Goal: Task Accomplishment & Management: Manage account settings

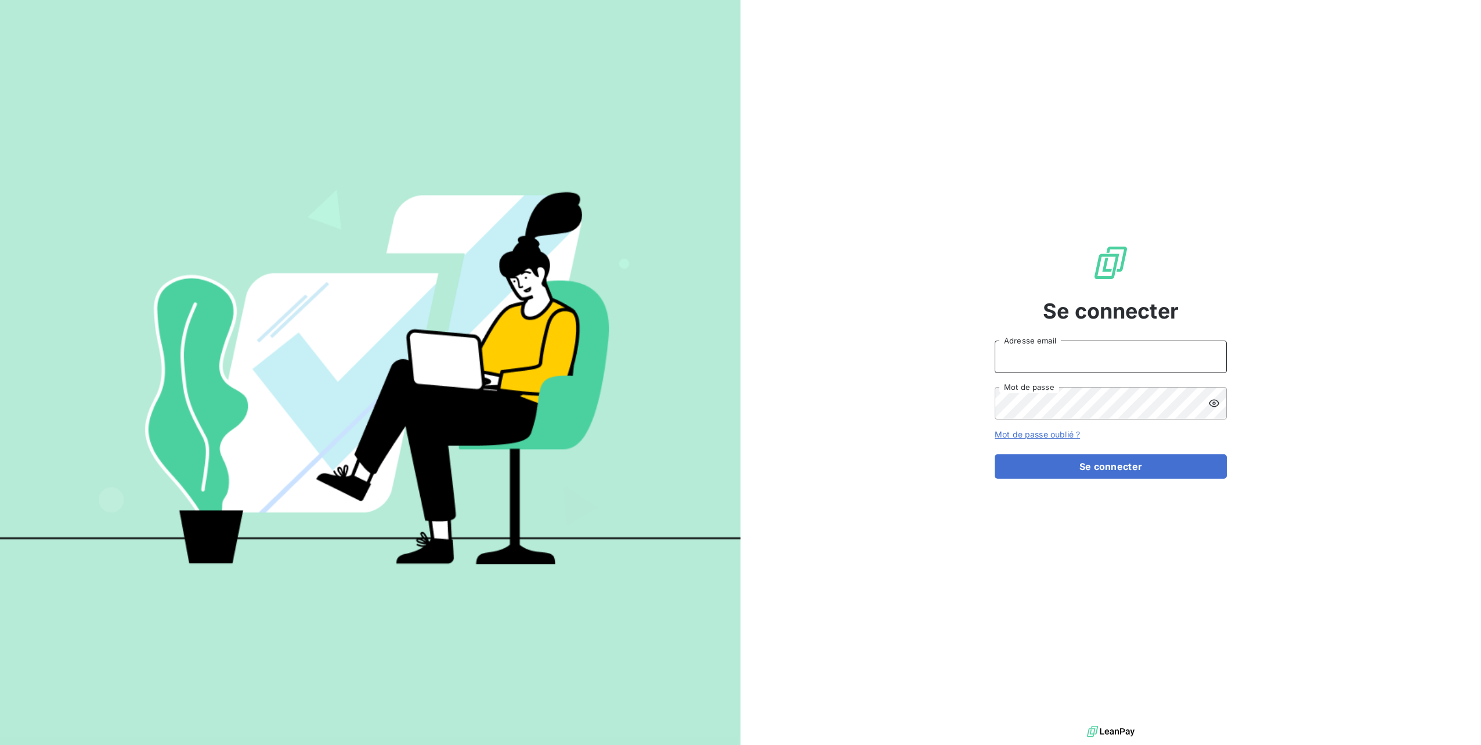
click at [1049, 356] on input "Adresse email" at bounding box center [1111, 357] width 232 height 33
type input "[PERSON_NAME][EMAIL_ADDRESS][DOMAIN_NAME]"
click at [995, 454] on button "Se connecter" at bounding box center [1111, 466] width 232 height 24
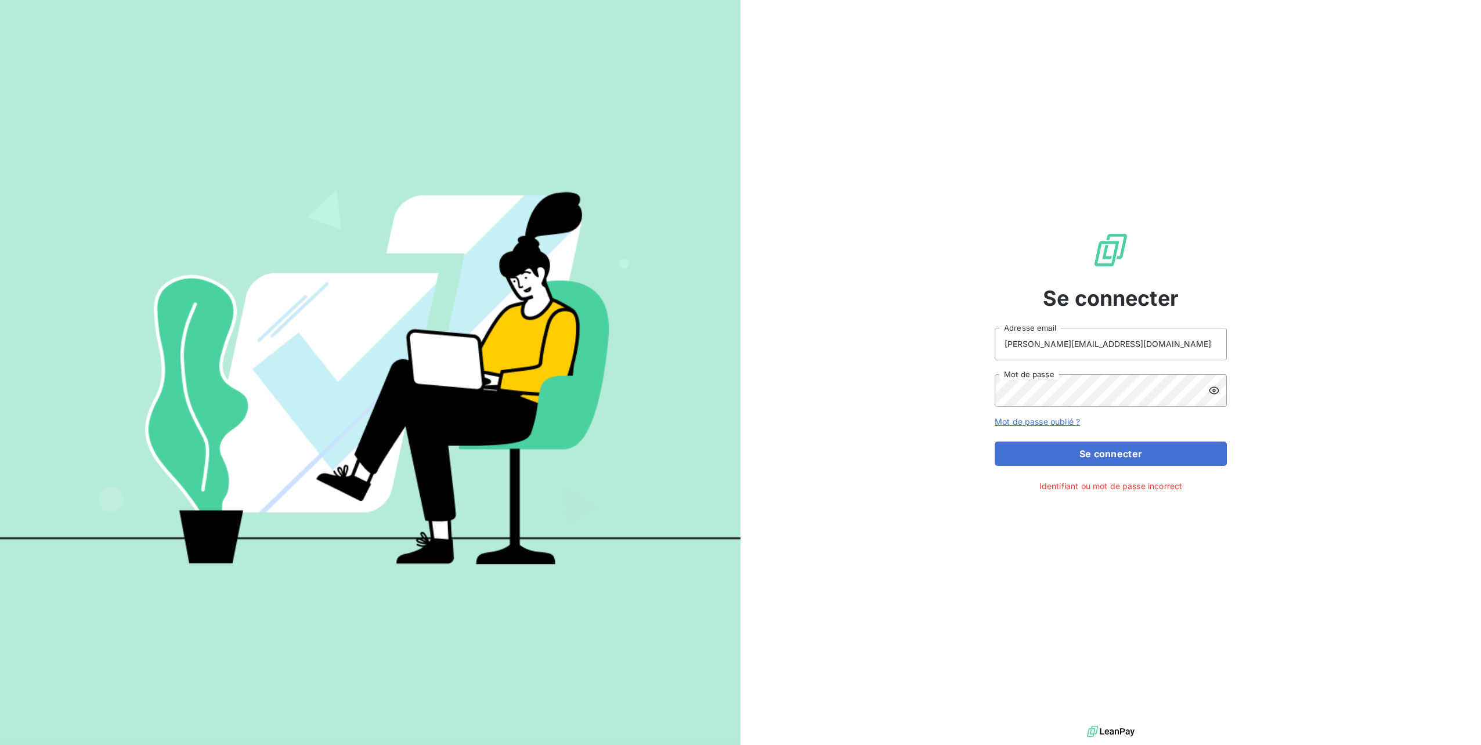
click at [1218, 397] on div at bounding box center [1218, 390] width 19 height 33
click at [1080, 461] on button "Se connecter" at bounding box center [1111, 454] width 232 height 24
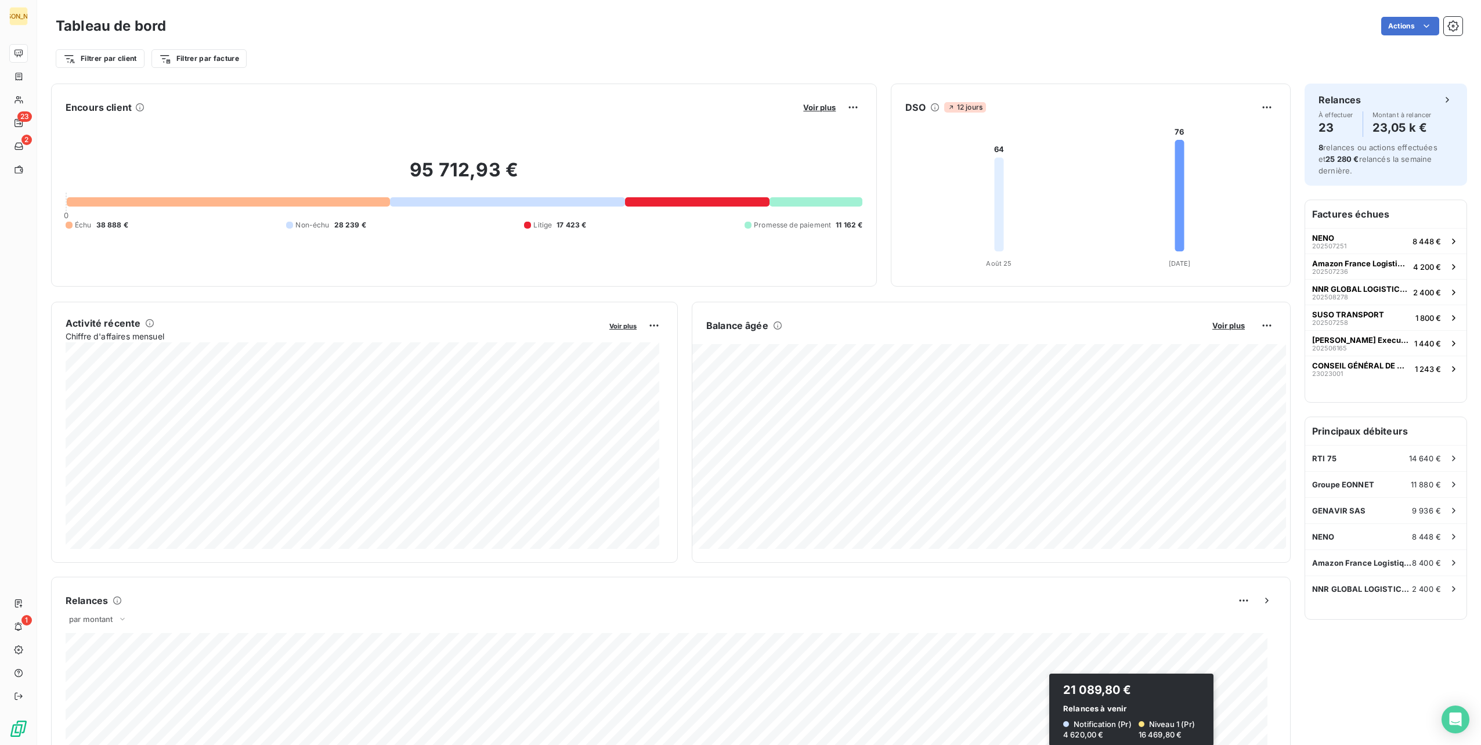
scroll to position [116, 0]
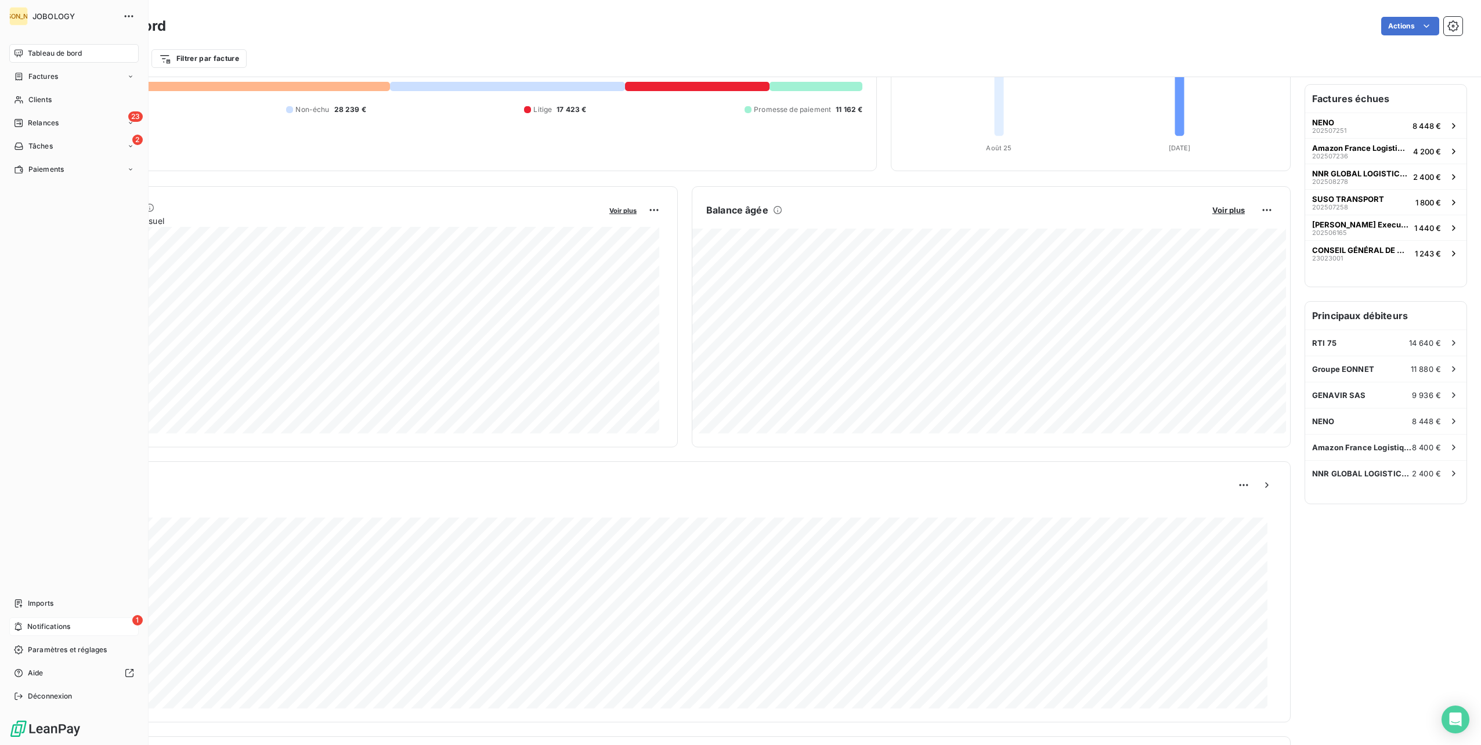
click at [15, 622] on div "1 Notifications" at bounding box center [73, 627] width 129 height 19
click at [33, 111] on nav "Tableau de bord Factures Clients 23 Relances 2 Tâches Paiements" at bounding box center [73, 111] width 129 height 135
click at [31, 120] on span "Relances" at bounding box center [43, 123] width 31 height 10
click at [37, 145] on span "À effectuer" at bounding box center [47, 146] width 38 height 10
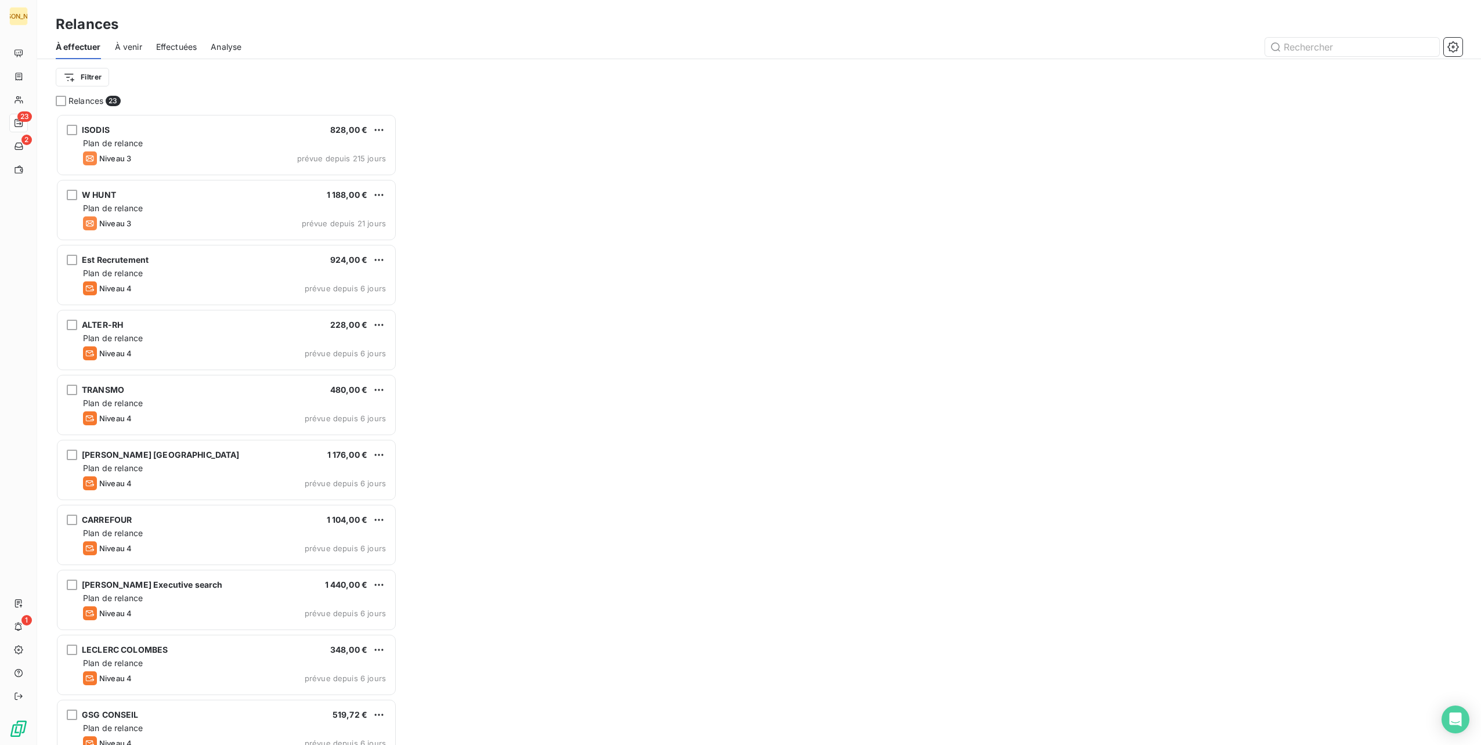
click at [127, 56] on div "À venir" at bounding box center [128, 47] width 27 height 24
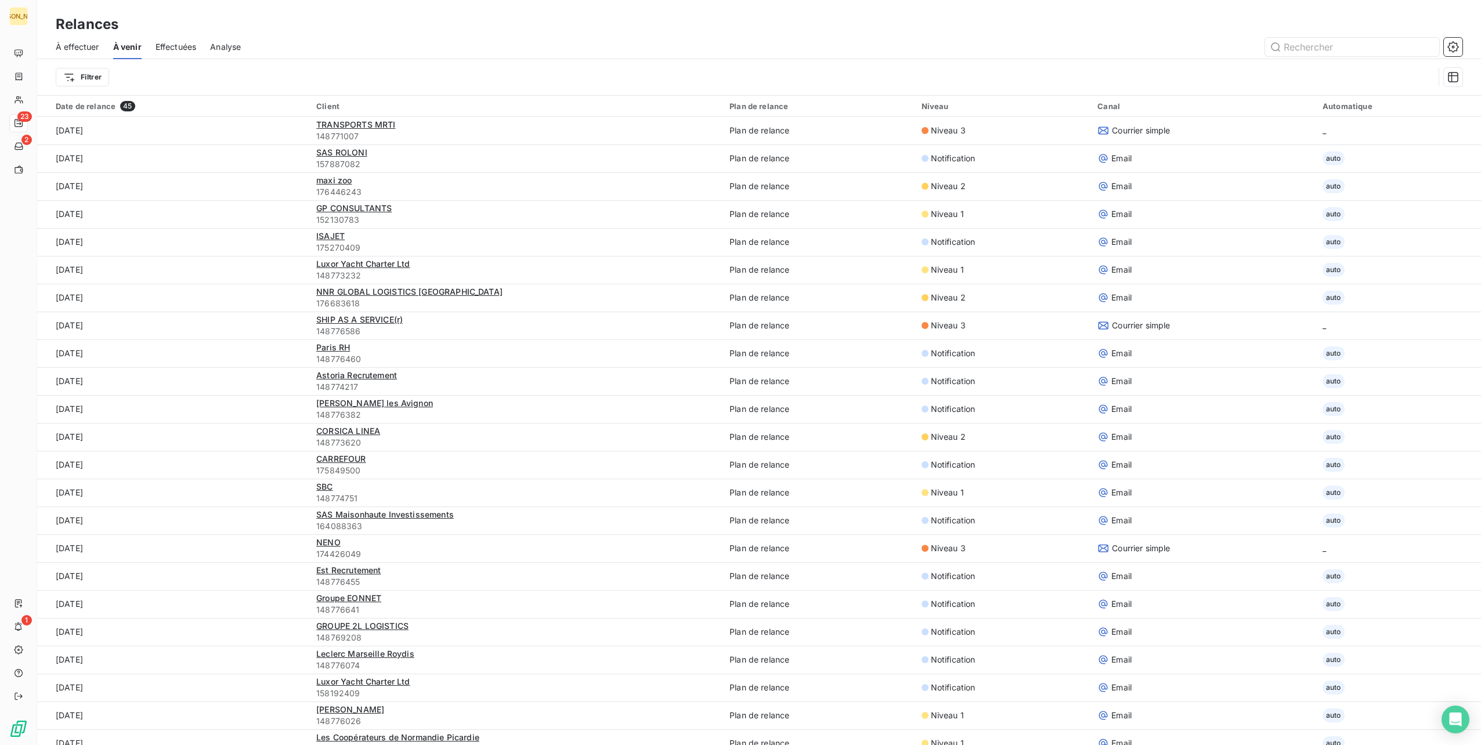
click at [163, 49] on span "Effectuées" at bounding box center [176, 47] width 41 height 12
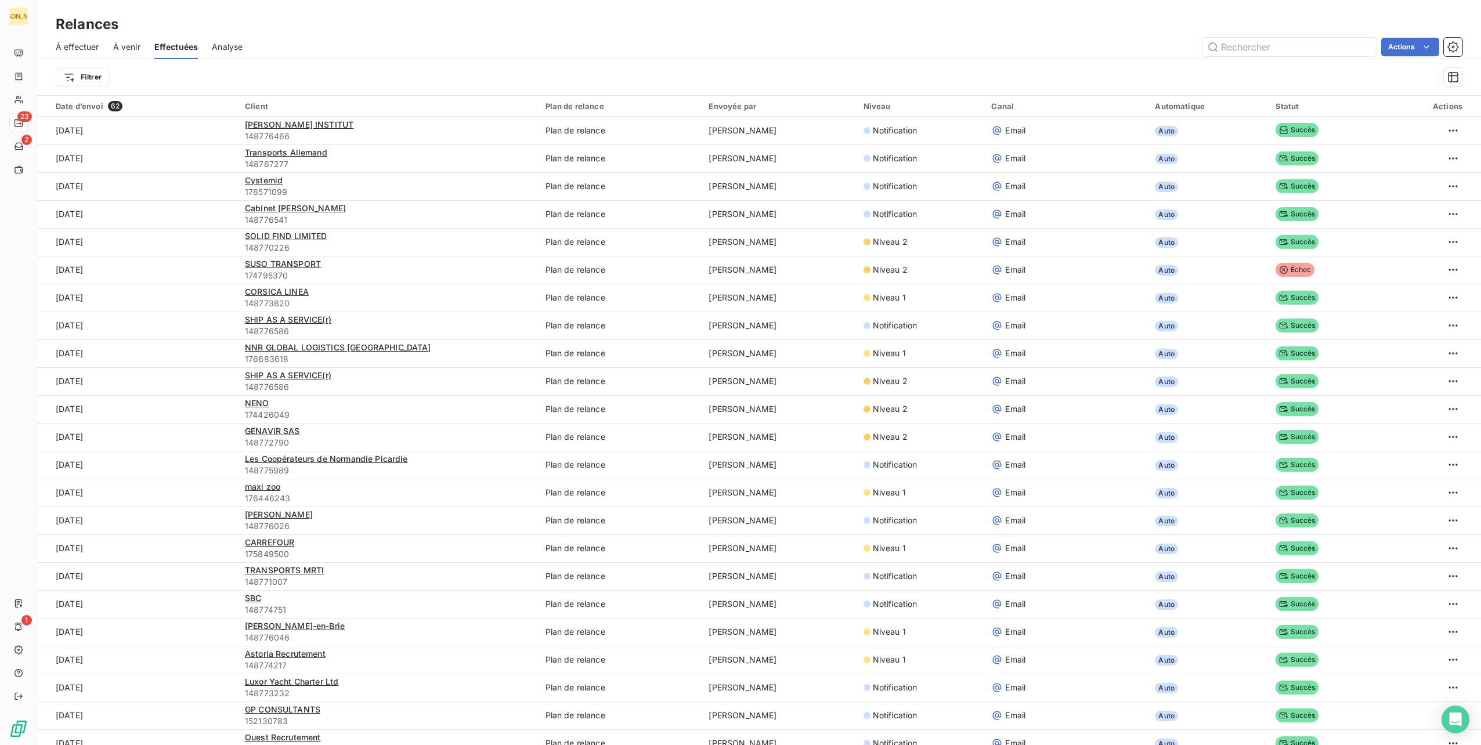
click at [235, 48] on span "Analyse" at bounding box center [227, 47] width 31 height 12
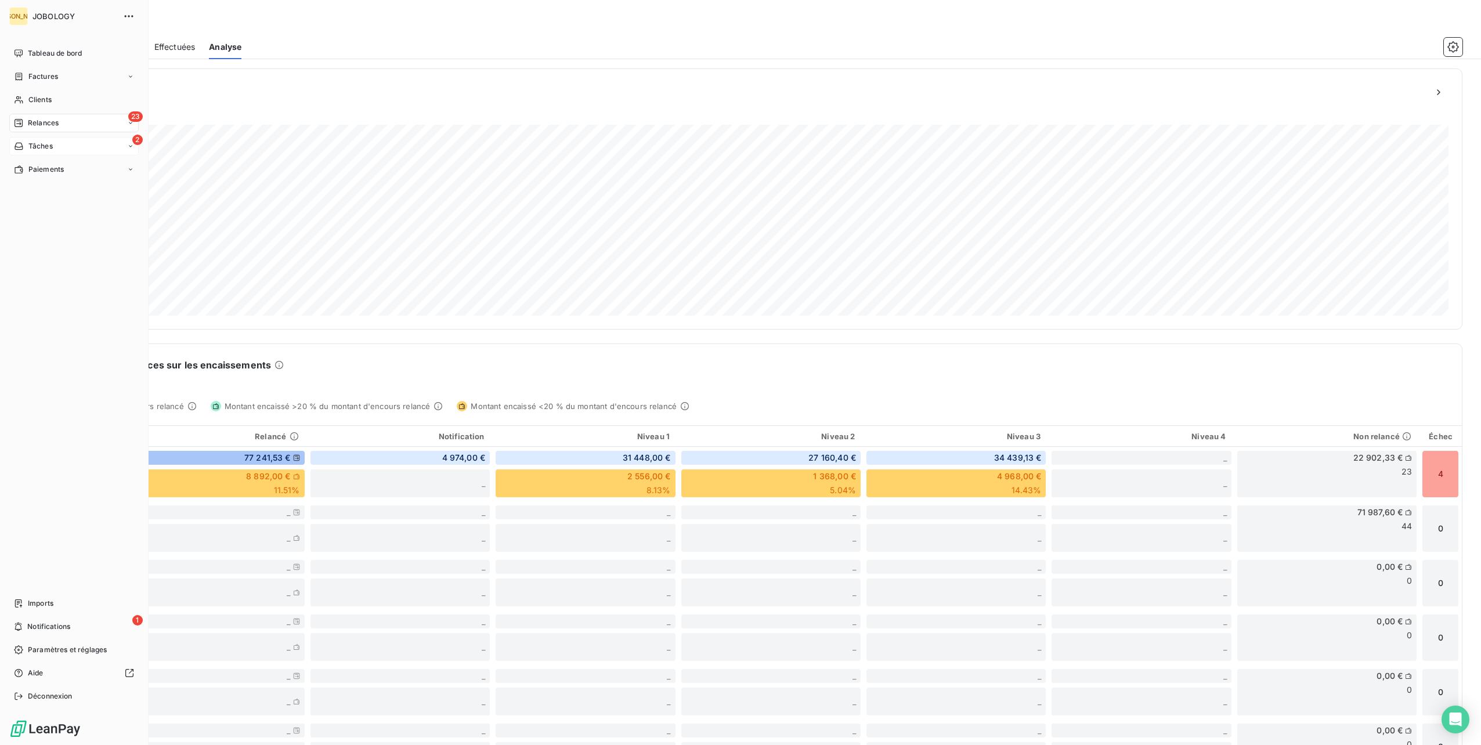
click at [21, 142] on icon at bounding box center [19, 146] width 10 height 9
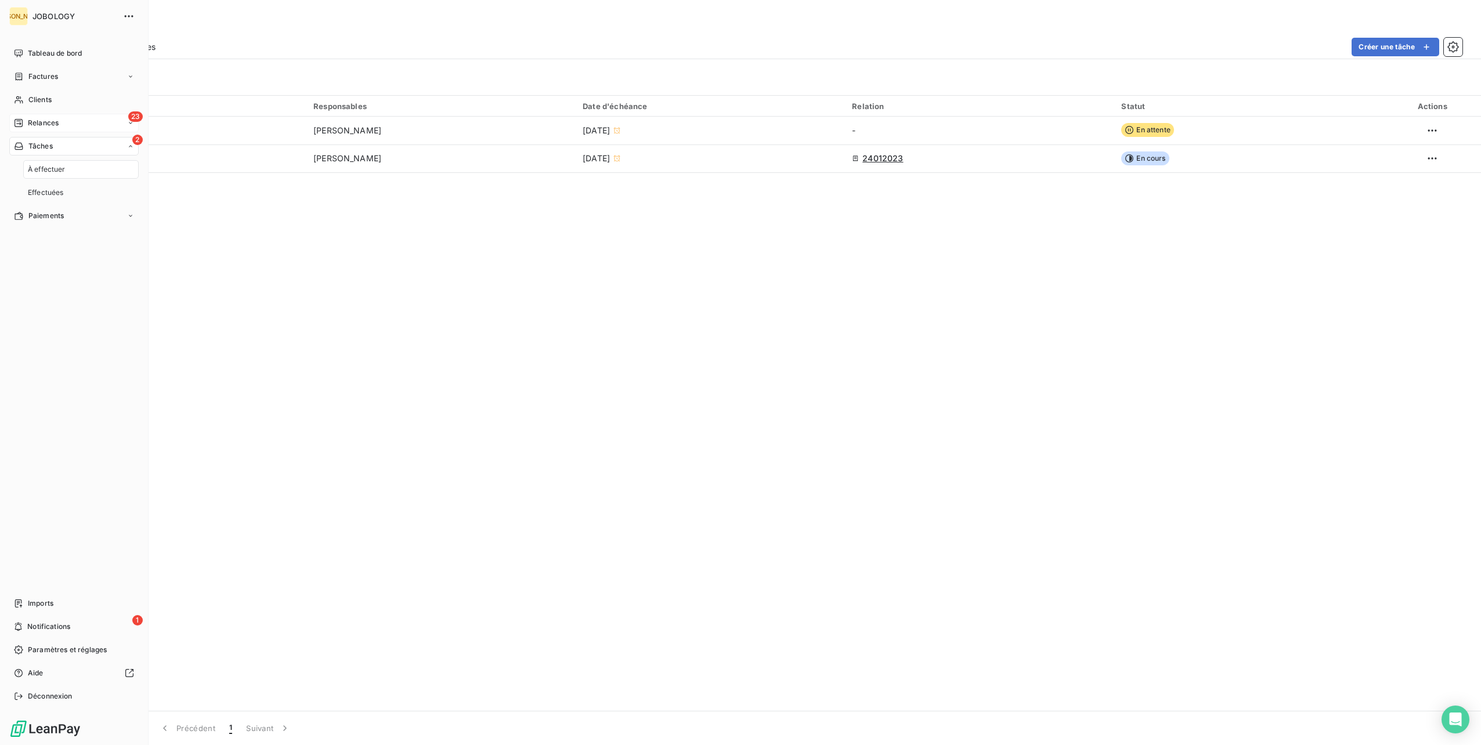
click at [14, 118] on div "Relances" at bounding box center [36, 123] width 45 height 10
